Goal: Information Seeking & Learning: Check status

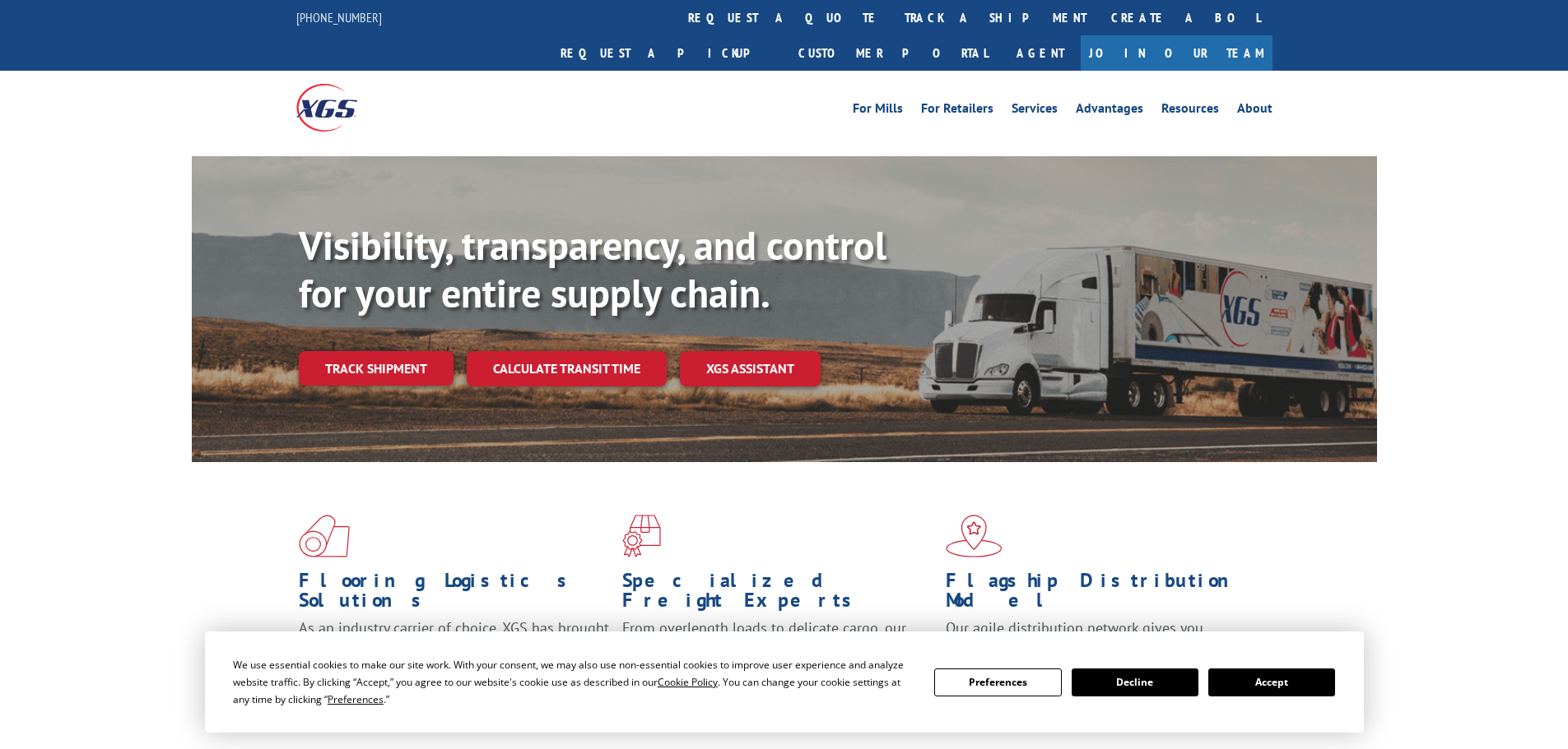
click at [1273, 677] on button "Accept" at bounding box center [1271, 683] width 127 height 28
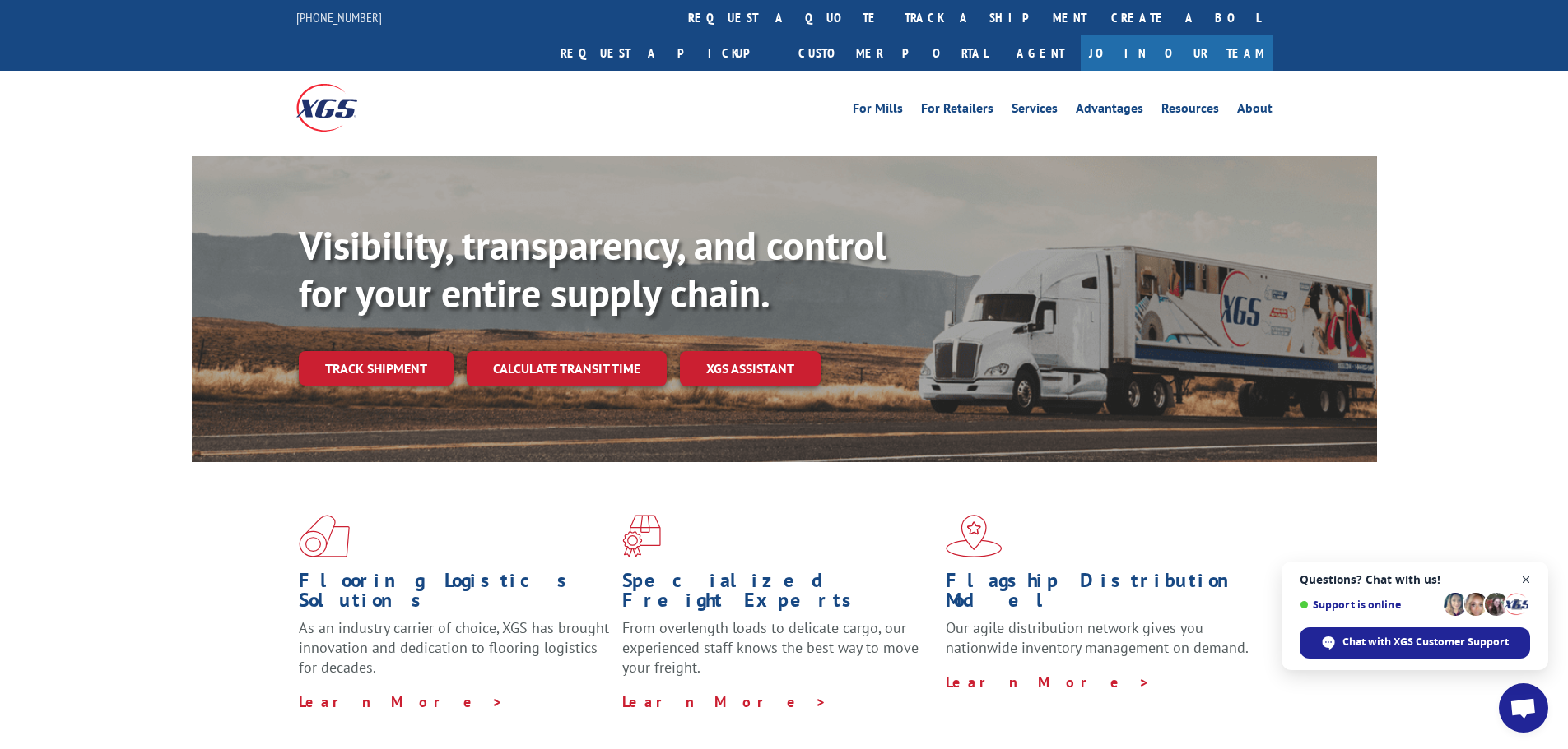
click at [1529, 577] on span "Close chat" at bounding box center [1526, 581] width 21 height 21
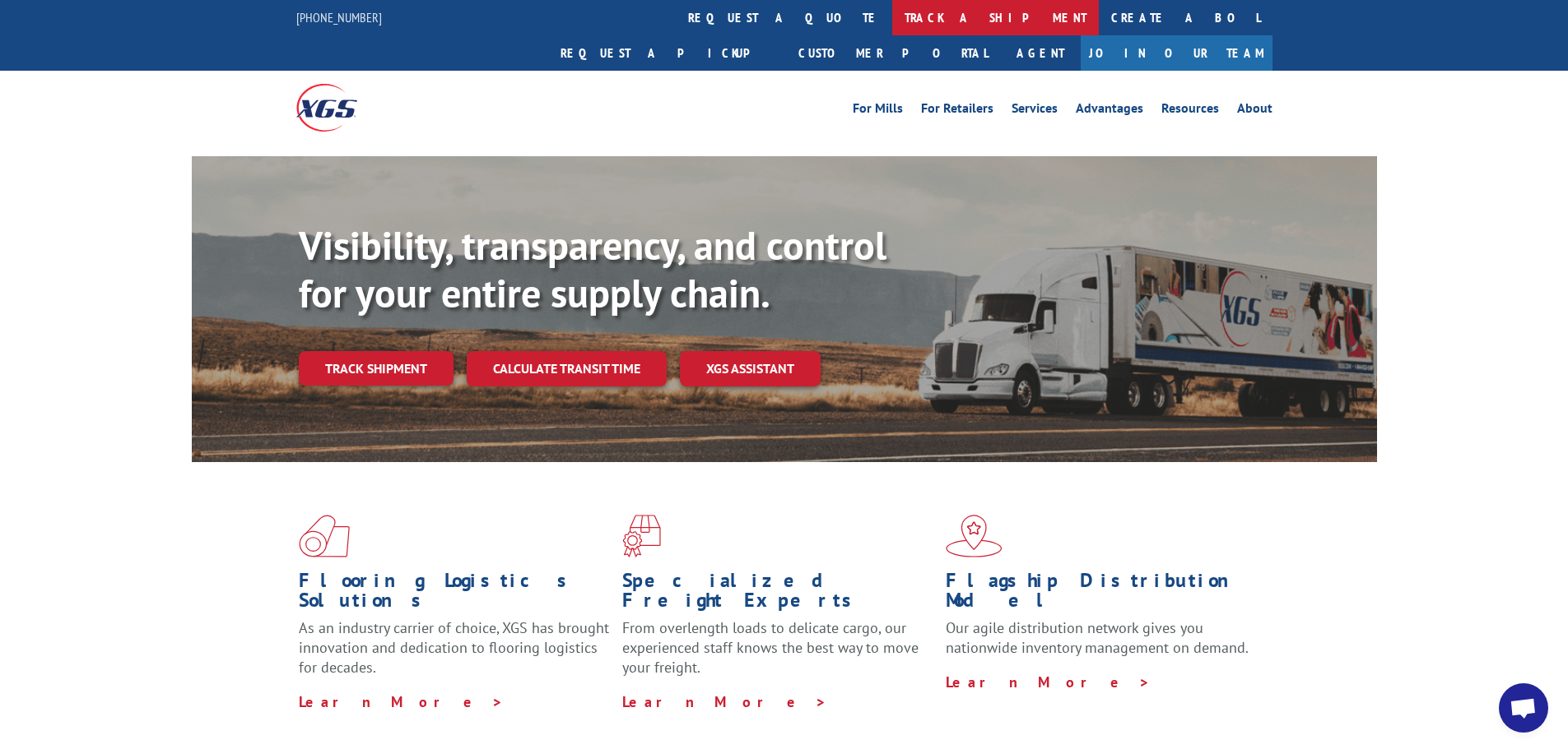
click at [892, 20] on link "track a shipment" at bounding box center [995, 17] width 206 height 36
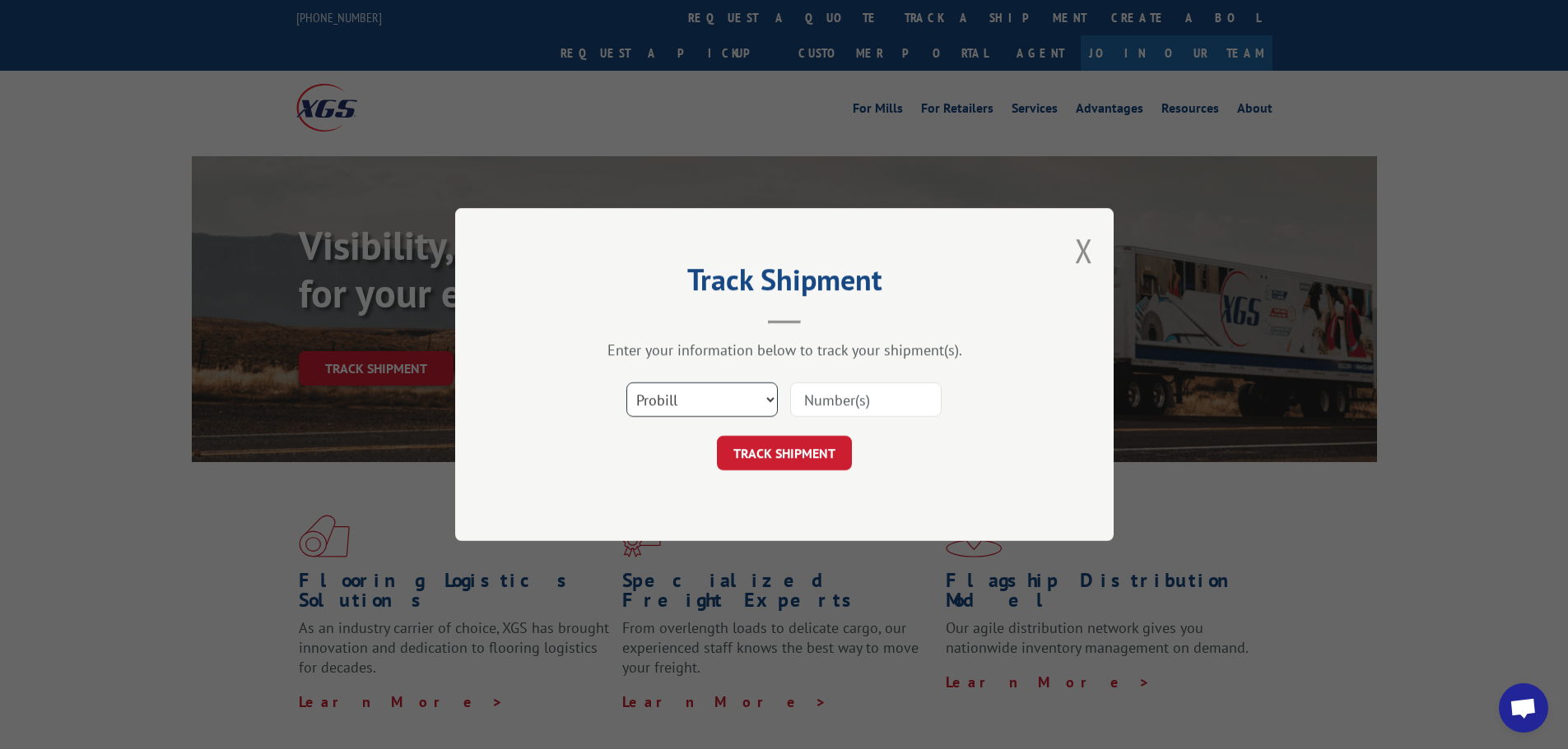
click at [698, 394] on select "Select category... Probill BOL PO" at bounding box center [701, 400] width 151 height 35
select select "po"
click at [626, 382] on select "Select category... Probill BOL PO" at bounding box center [701, 400] width 151 height 35
click at [837, 399] on input at bounding box center [865, 400] width 151 height 35
paste input "81532199"
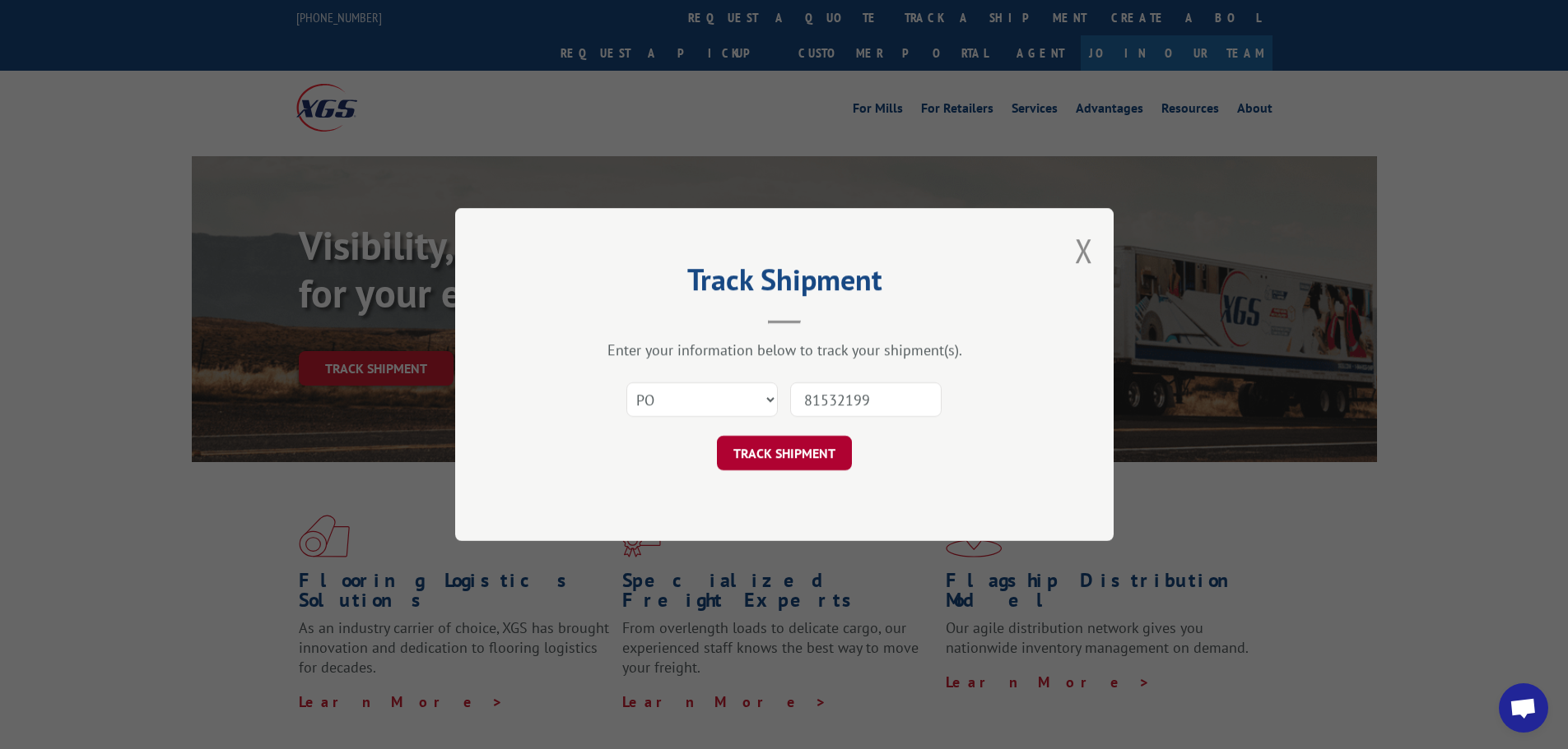
type input "81532199"
click at [793, 451] on button "TRACK SHIPMENT" at bounding box center [784, 453] width 135 height 35
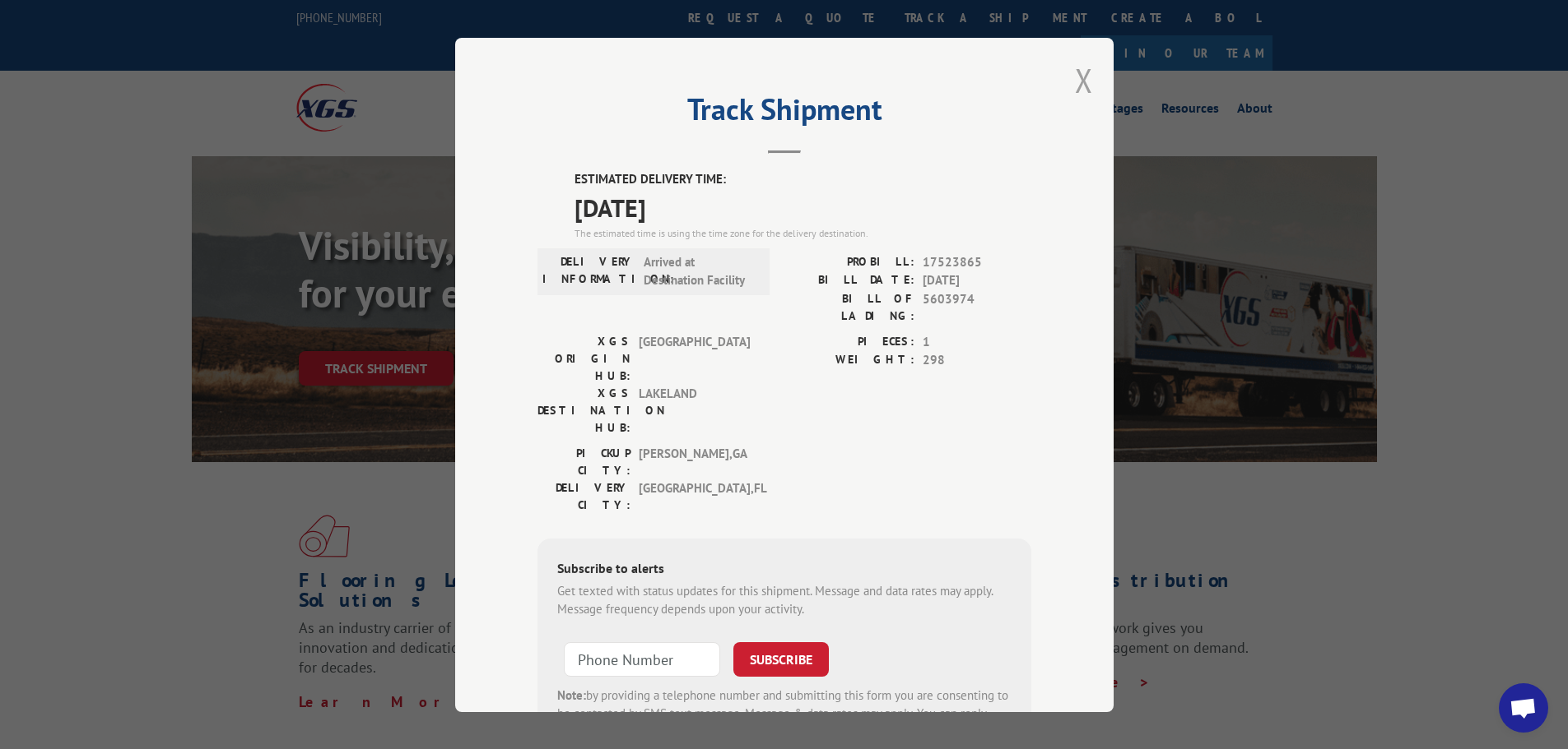
click at [1076, 78] on button "Close modal" at bounding box center [1083, 80] width 18 height 44
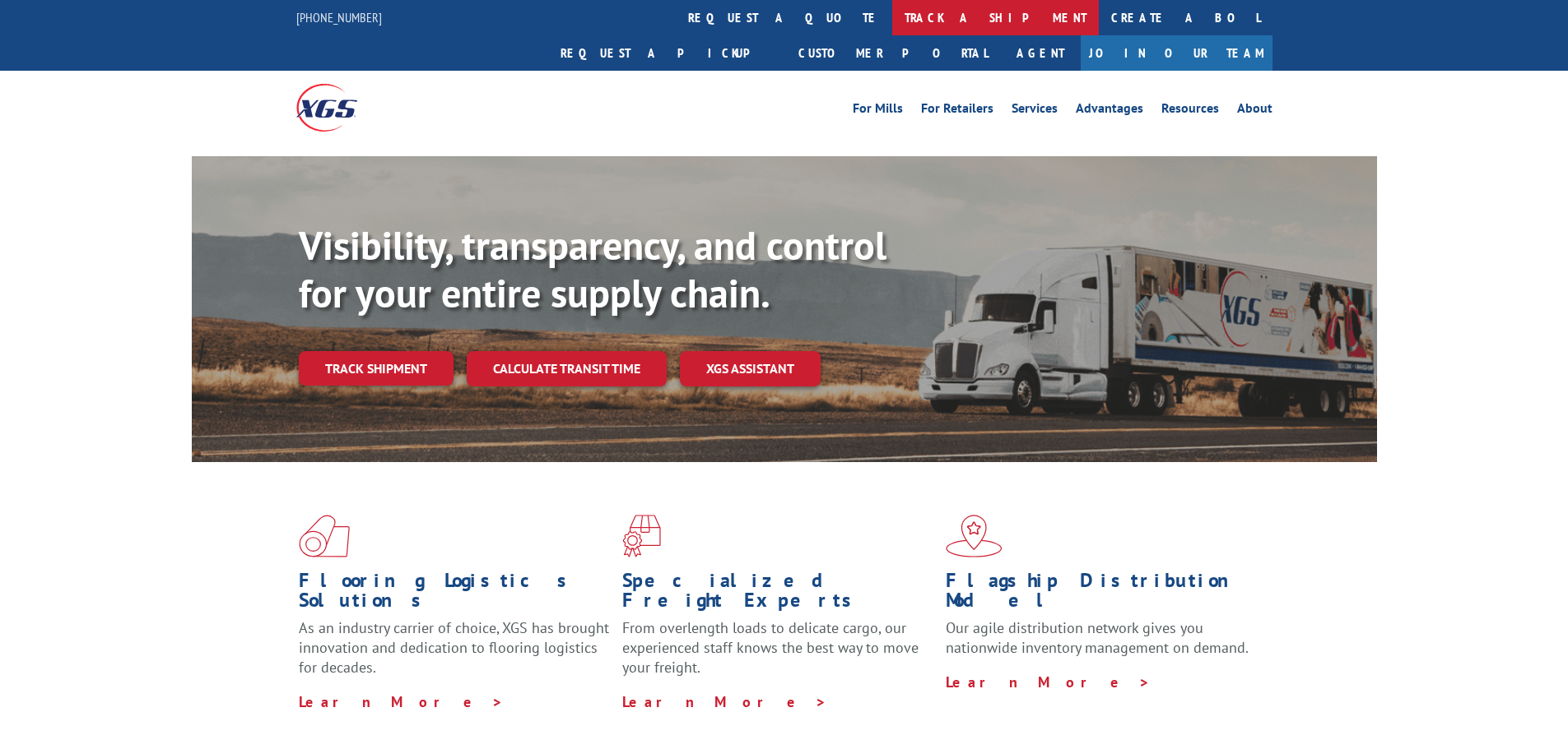
click at [892, 17] on link "track a shipment" at bounding box center [995, 17] width 206 height 36
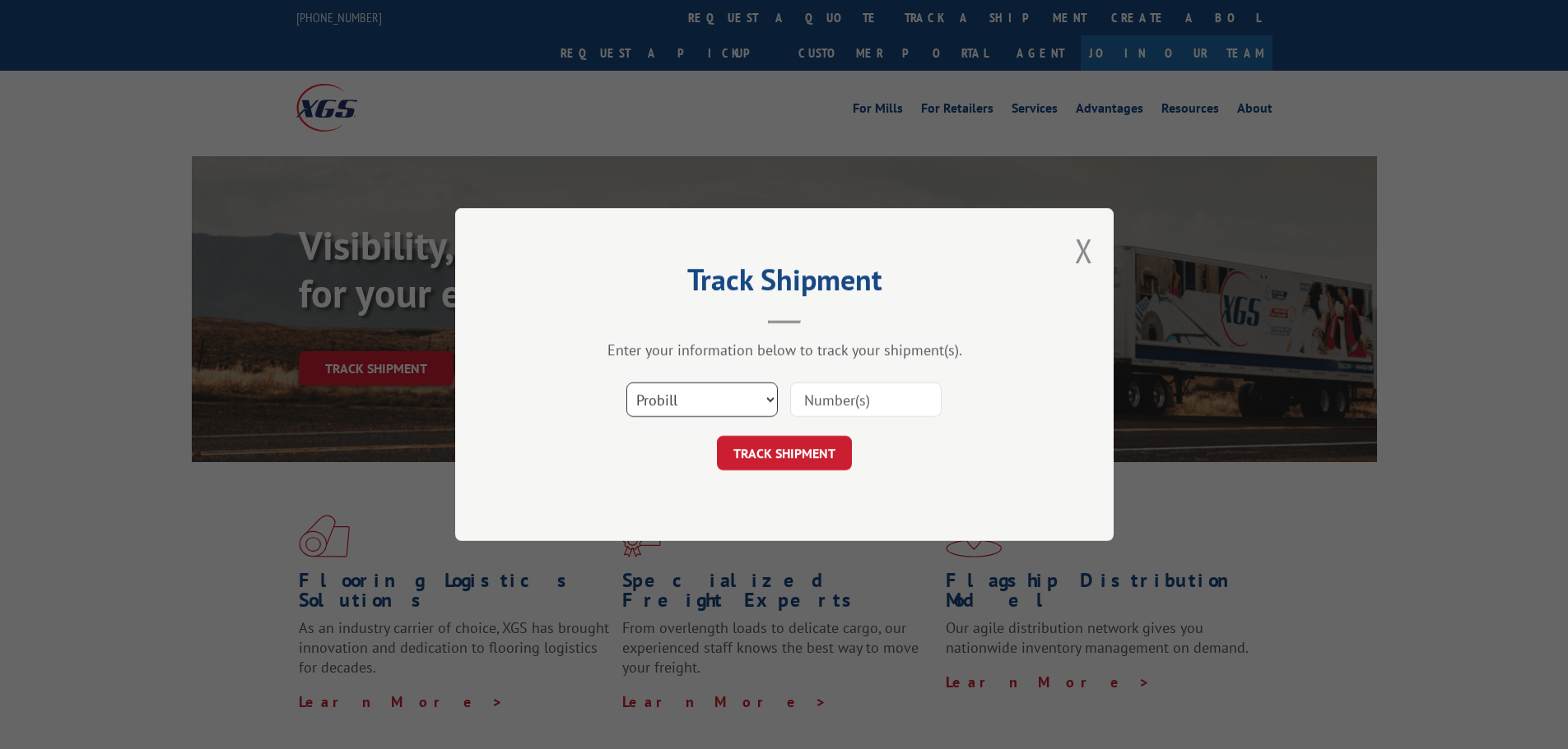
click at [762, 402] on select "Select category... Probill BOL PO" at bounding box center [701, 400] width 151 height 35
select select "po"
click at [626, 382] on select "Select category... Probill BOL PO" at bounding box center [701, 400] width 151 height 35
click at [856, 398] on input at bounding box center [865, 400] width 151 height 35
paste input "81532267"
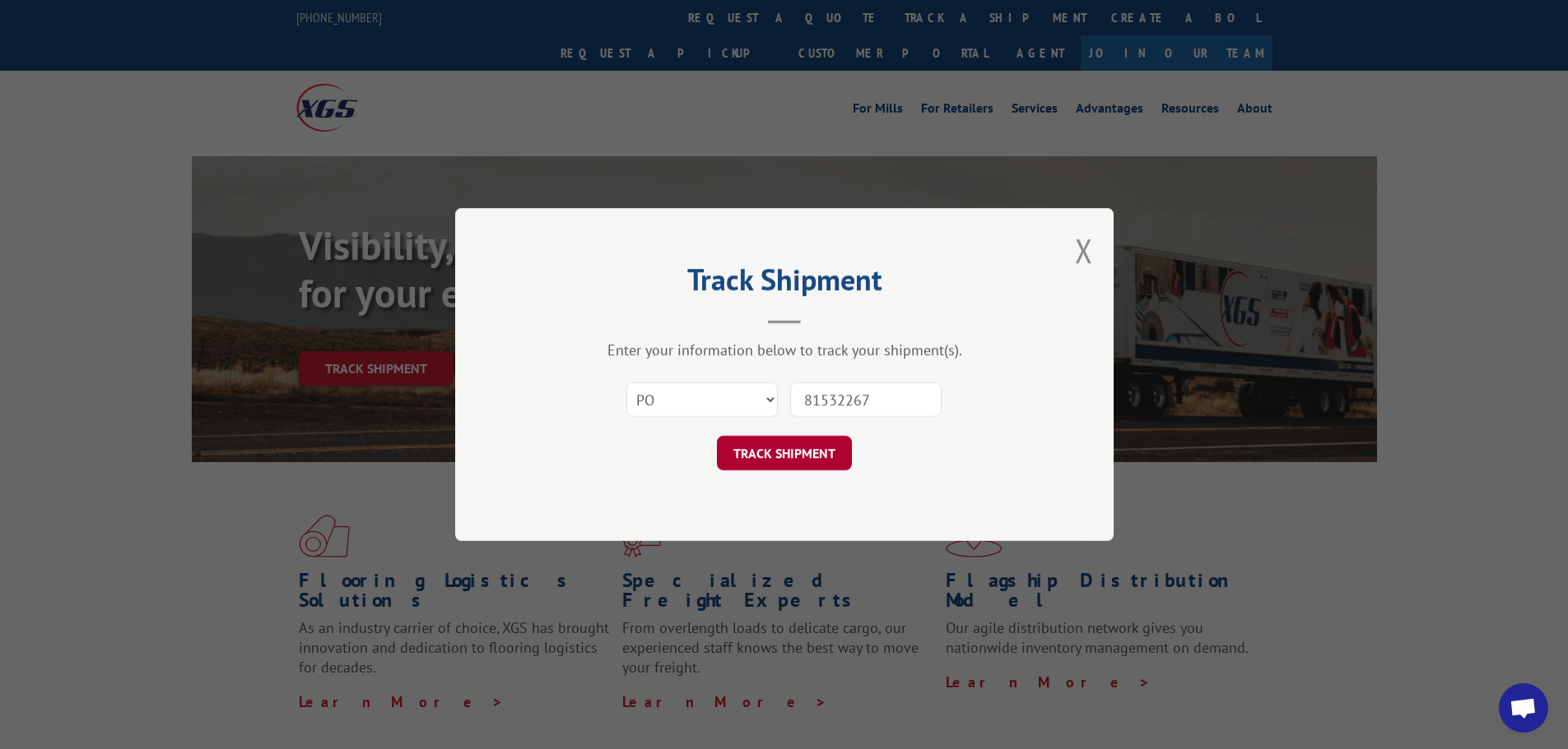
type input "81532267"
click at [793, 451] on button "TRACK SHIPMENT" at bounding box center [784, 453] width 135 height 35
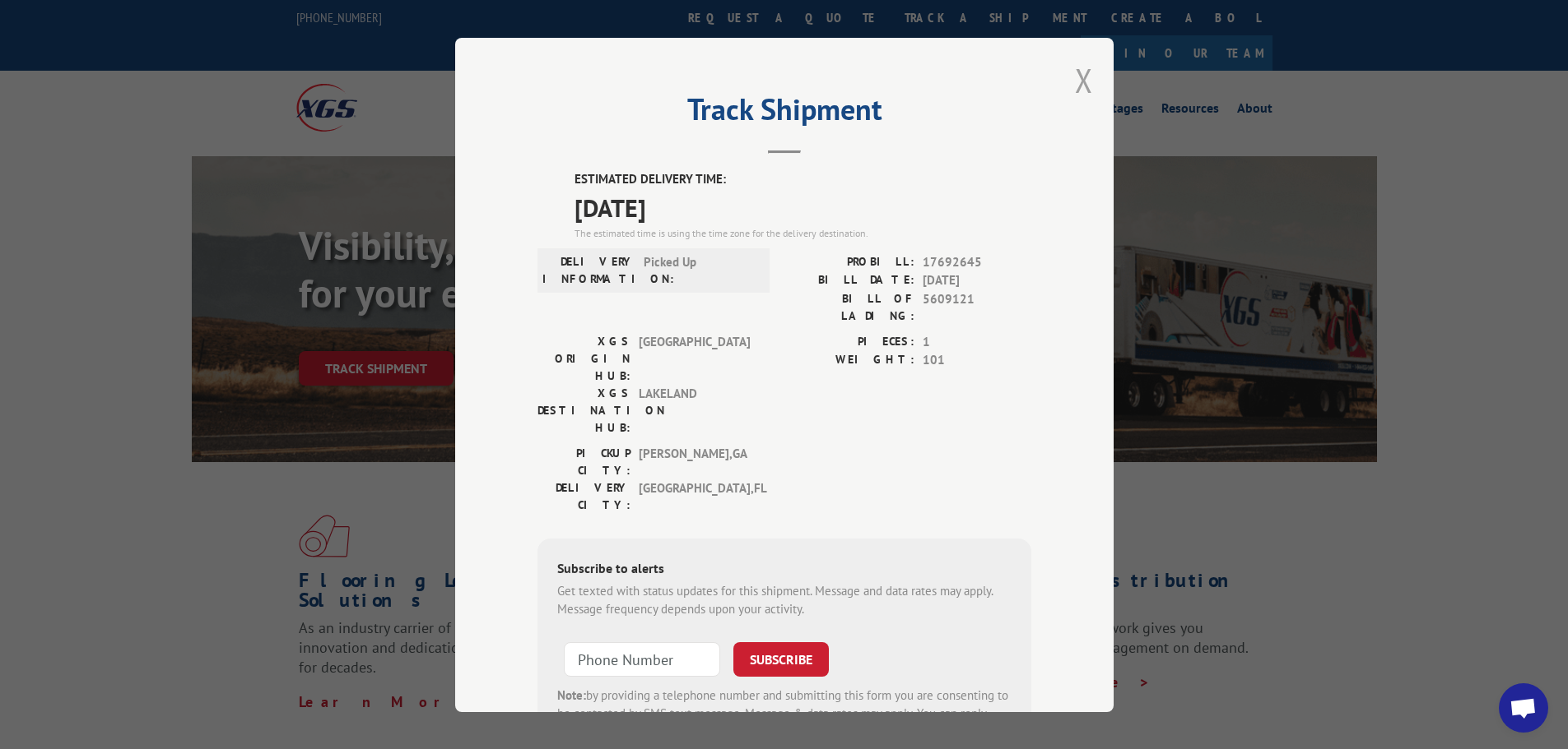
click at [1078, 82] on button "Close modal" at bounding box center [1083, 80] width 18 height 44
